Goal: Information Seeking & Learning: Learn about a topic

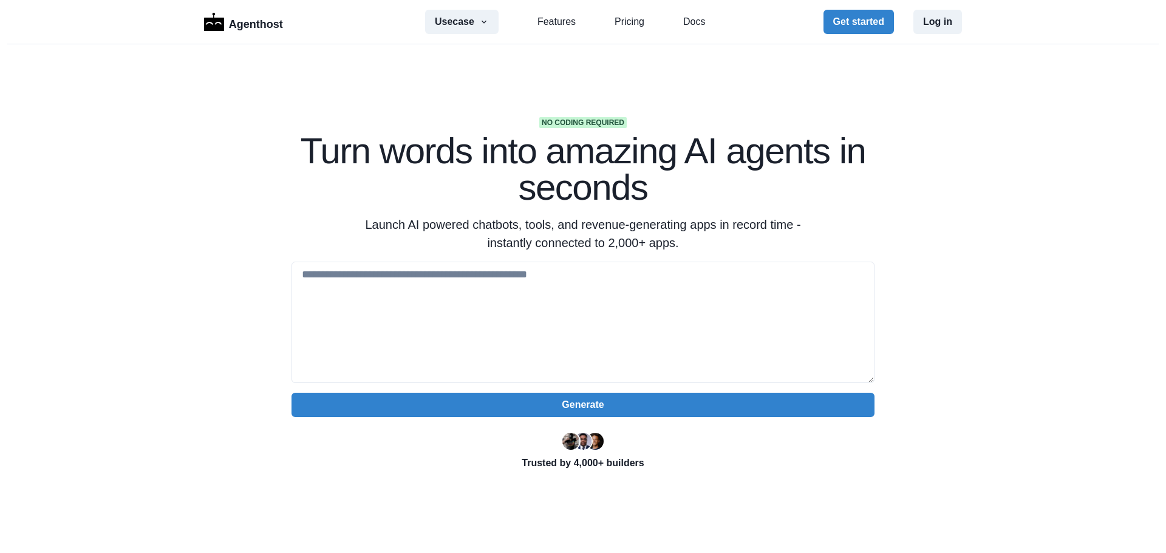
scroll to position [2672, 0]
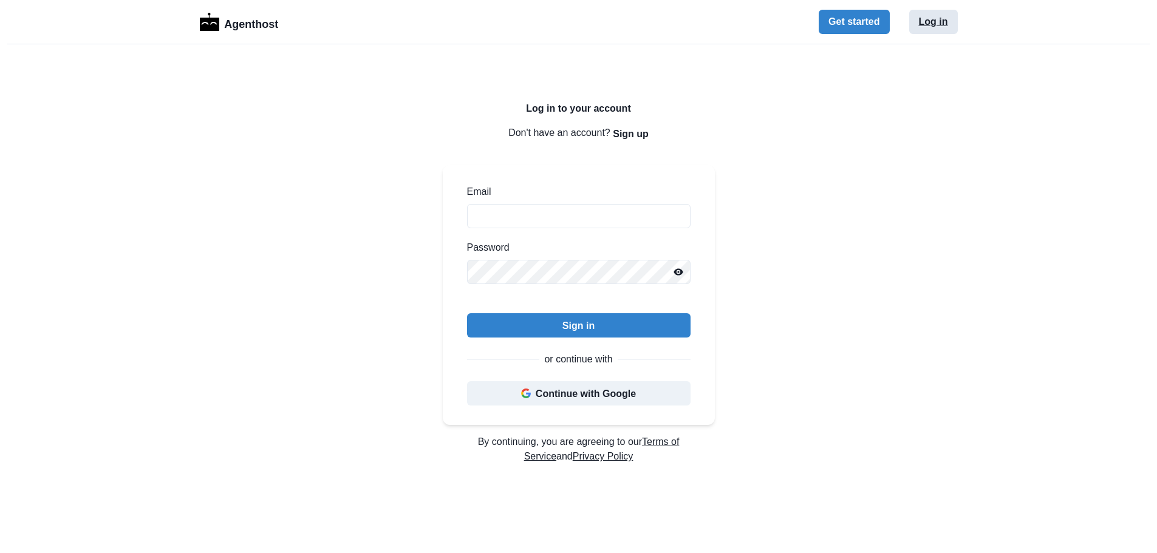
click at [954, 29] on button "Log in" at bounding box center [933, 22] width 49 height 24
click at [258, 27] on p "Agenthost" at bounding box center [251, 22] width 54 height 21
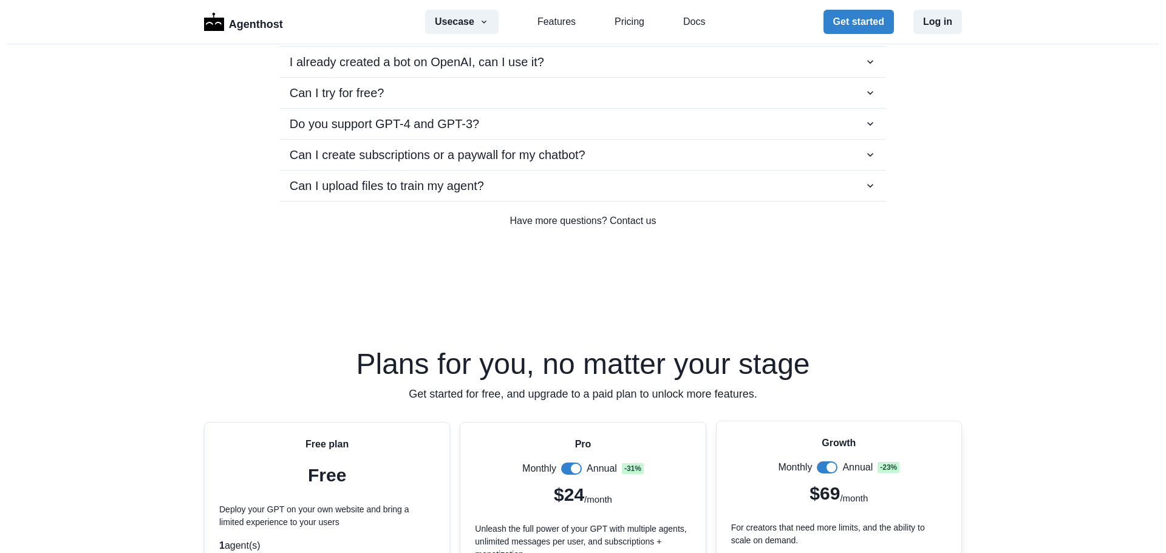
scroll to position [2186, 0]
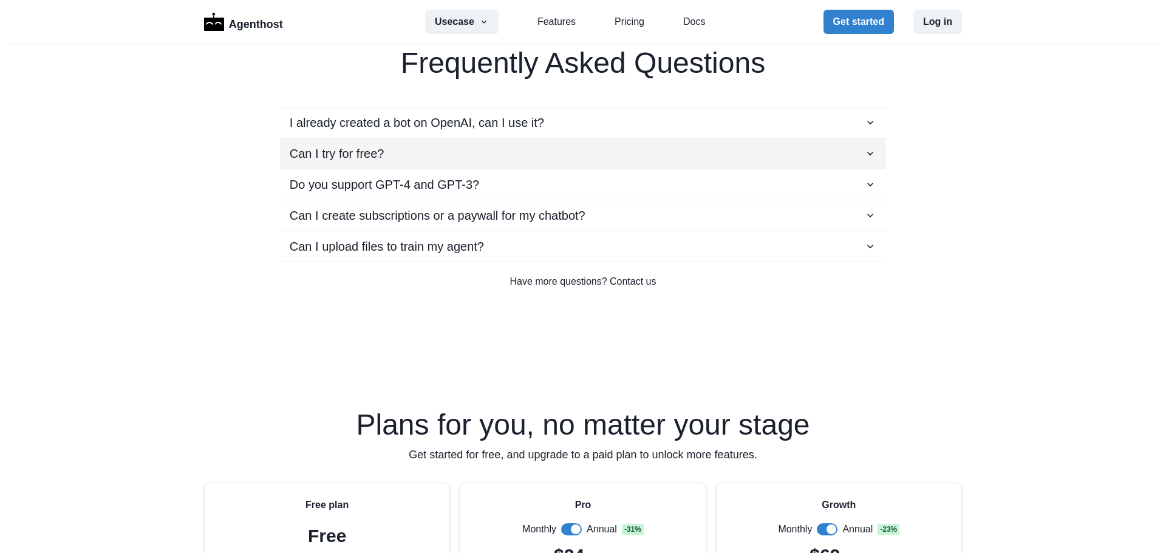
click at [415, 159] on div "Can I try for free?" at bounding box center [583, 154] width 587 height 18
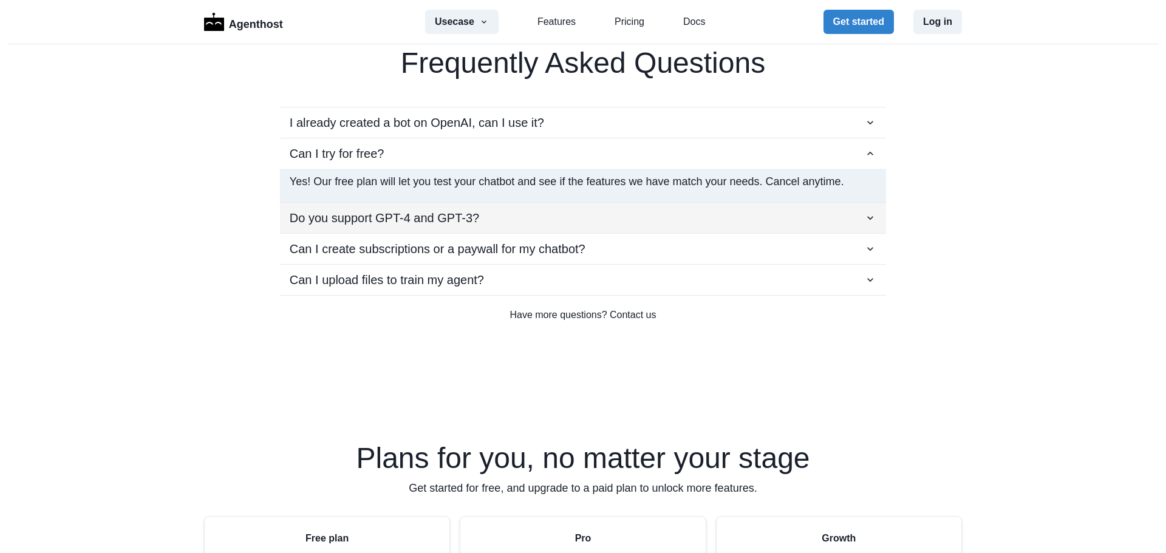
click at [561, 217] on div "Do you support GPT-4 and GPT-3?" at bounding box center [583, 218] width 587 height 18
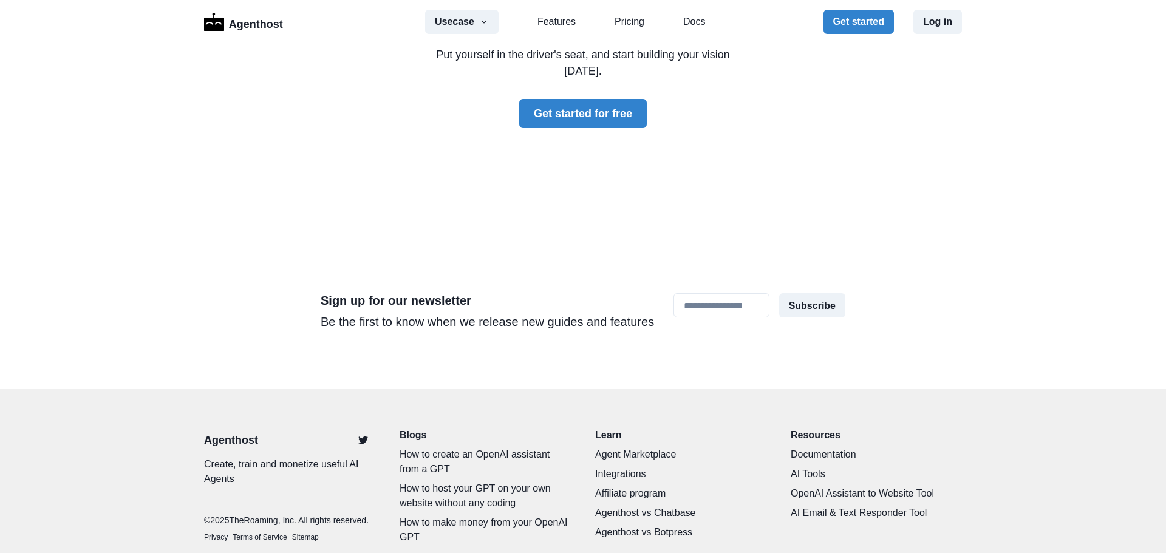
scroll to position [3682, 0]
